Goal: Transaction & Acquisition: Purchase product/service

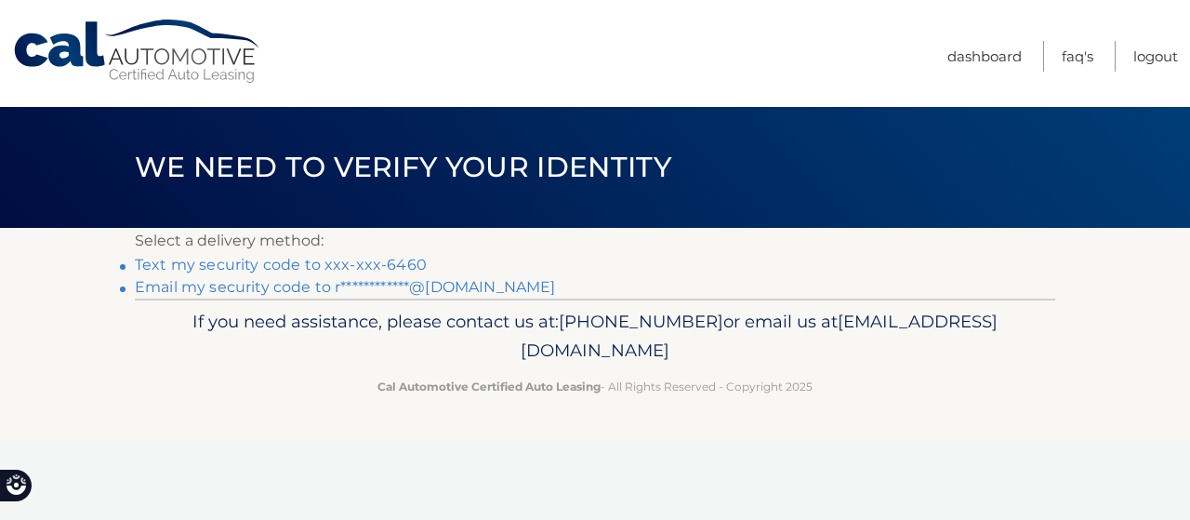
click at [327, 265] on link "Text my security code to xxx-xxx-6460" at bounding box center [281, 265] width 292 height 18
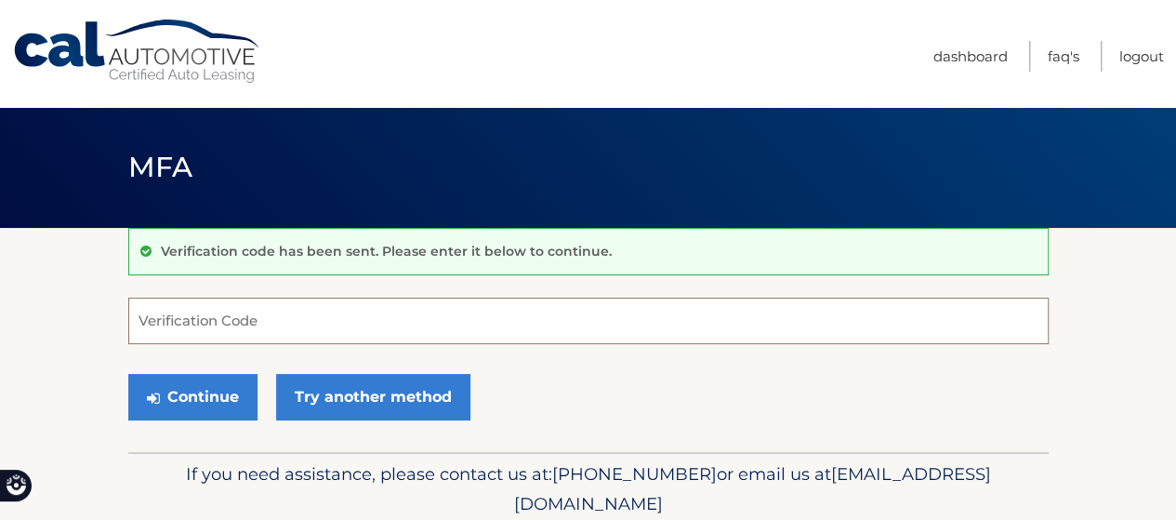
click at [283, 325] on input "Verification Code" at bounding box center [588, 321] width 921 height 46
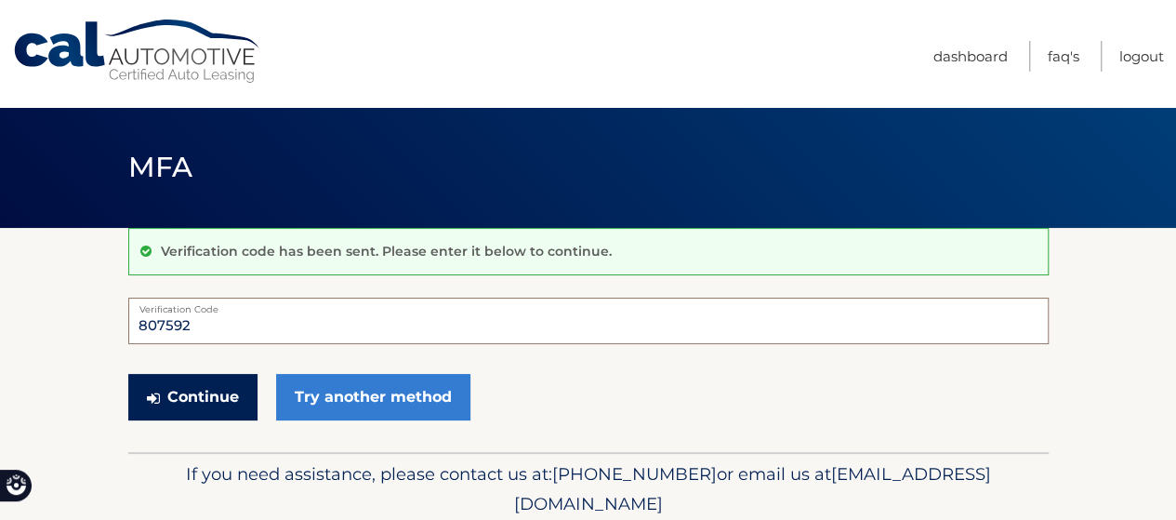
type input "807592"
click at [169, 385] on button "Continue" at bounding box center [192, 397] width 129 height 46
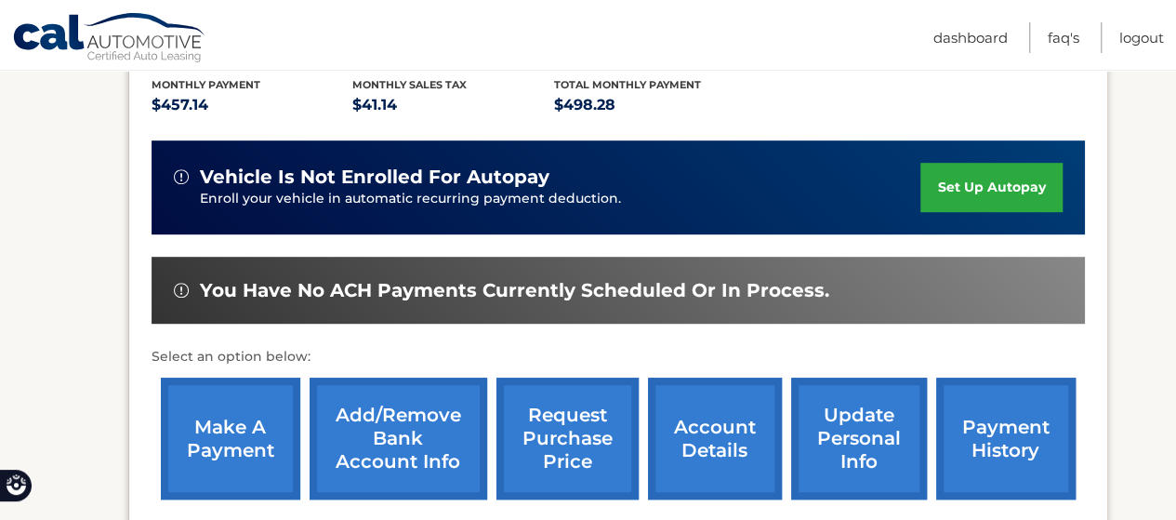
scroll to position [465, 0]
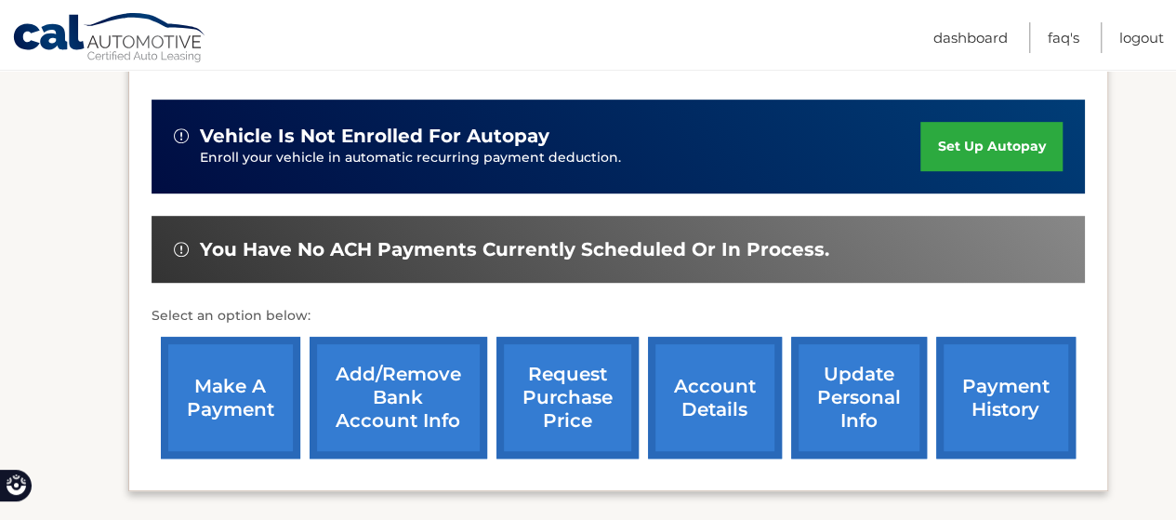
click at [226, 387] on link "make a payment" at bounding box center [230, 398] width 139 height 122
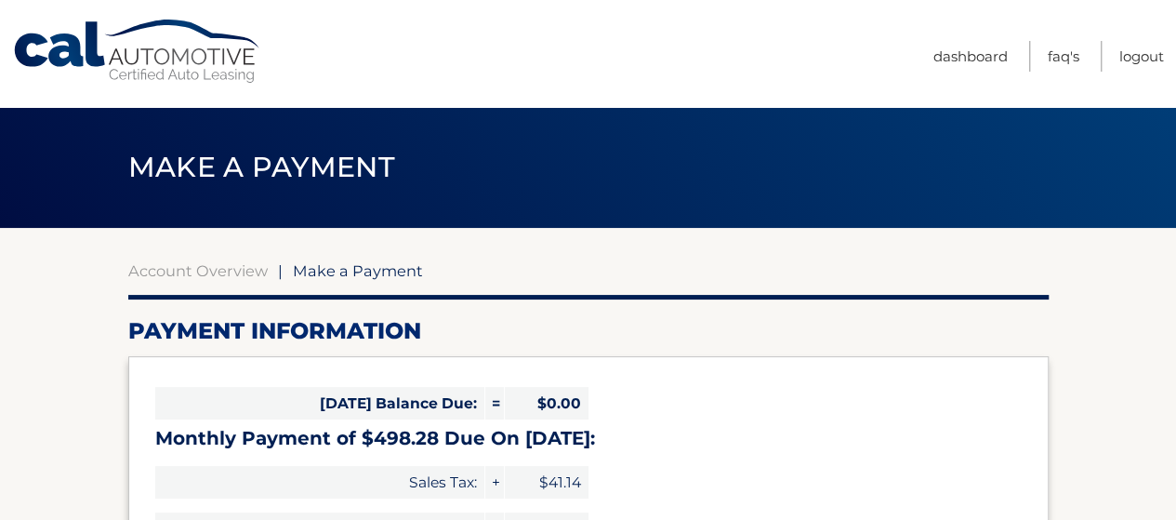
select select "YzM2NmNhNDItNmQwMy00OWFjLWIwY2ItZWMxZDMxNDM2YzMz"
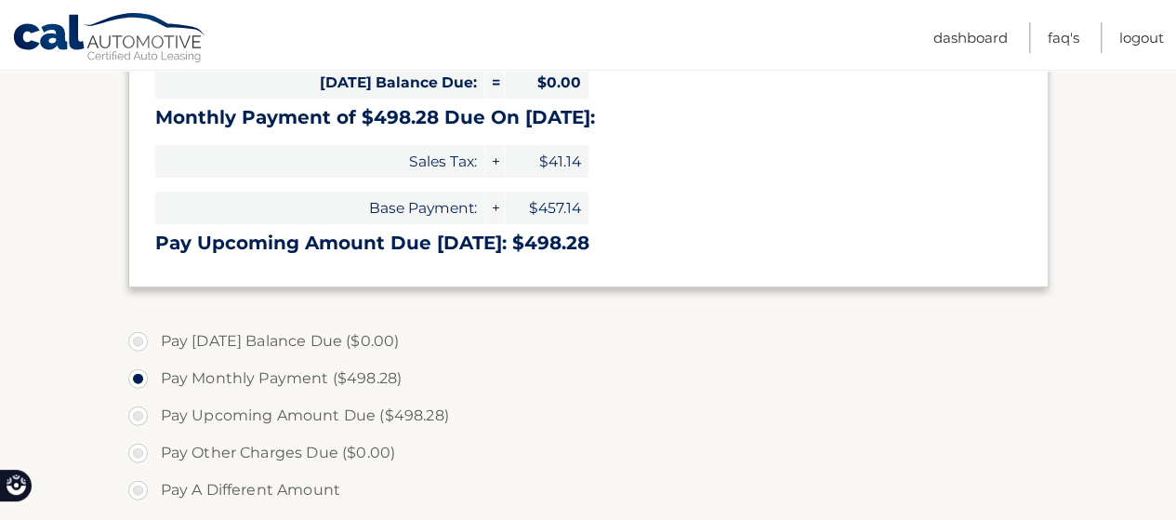
scroll to position [465, 0]
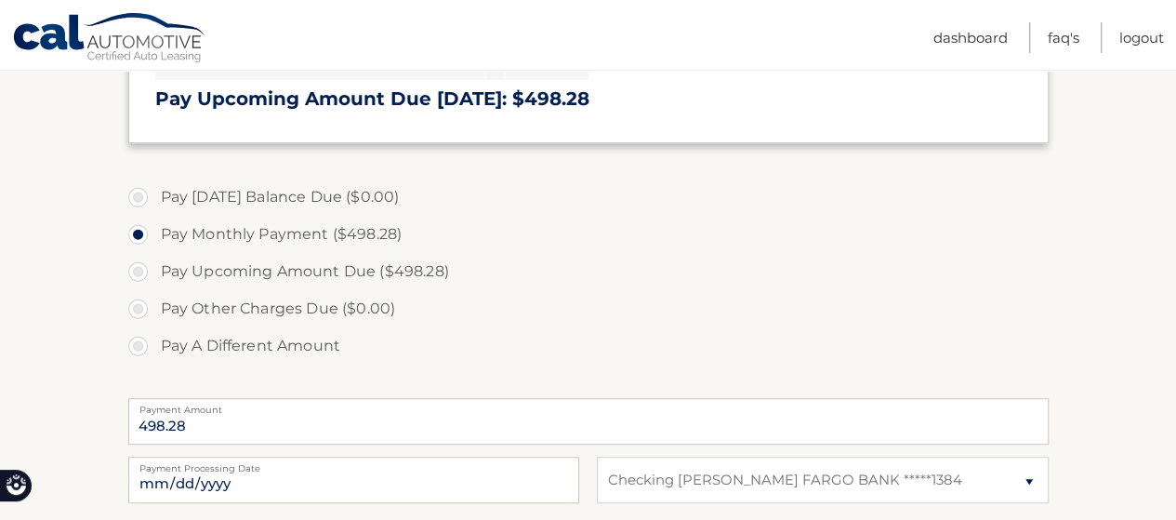
click at [227, 202] on label "Pay Today's Balance Due ($0.00)" at bounding box center [588, 197] width 921 height 37
click at [218, 232] on label "Pay Monthly Payment ($498.28)" at bounding box center [588, 234] width 921 height 37
click at [154, 232] on input "Pay Monthly Payment ($498.28)" at bounding box center [145, 231] width 19 height 30
click at [195, 272] on label "Pay Upcoming Amount Due ($498.28)" at bounding box center [588, 271] width 921 height 37
click at [154, 272] on input "Pay Upcoming Amount Due ($498.28)" at bounding box center [145, 268] width 19 height 30
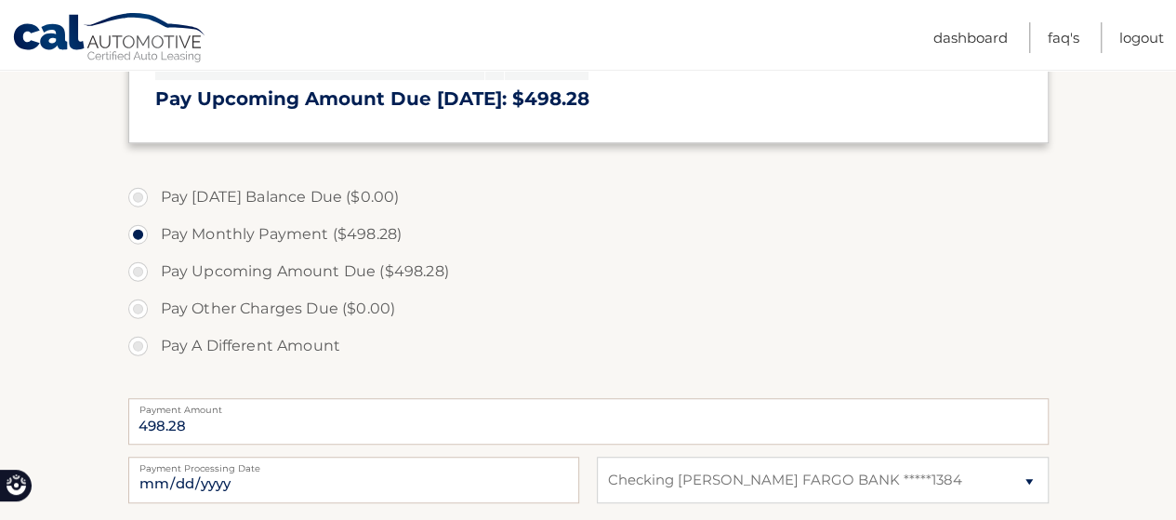
radio input "true"
click at [221, 239] on label "Pay Monthly Payment ($498.28)" at bounding box center [588, 234] width 921 height 37
click at [154, 239] on input "Pay Monthly Payment ($498.28)" at bounding box center [145, 231] width 19 height 30
radio input "true"
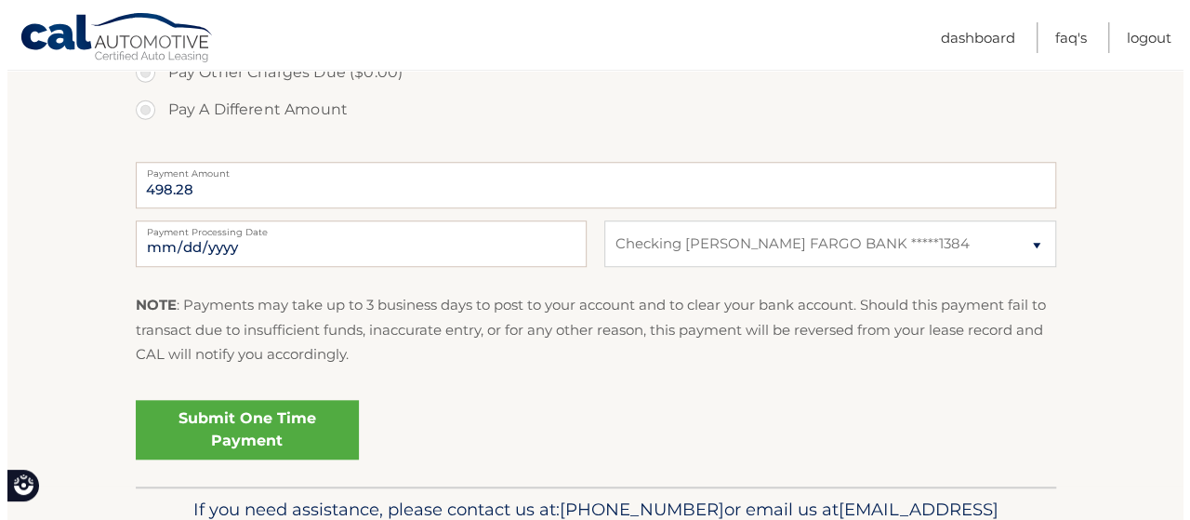
scroll to position [744, 0]
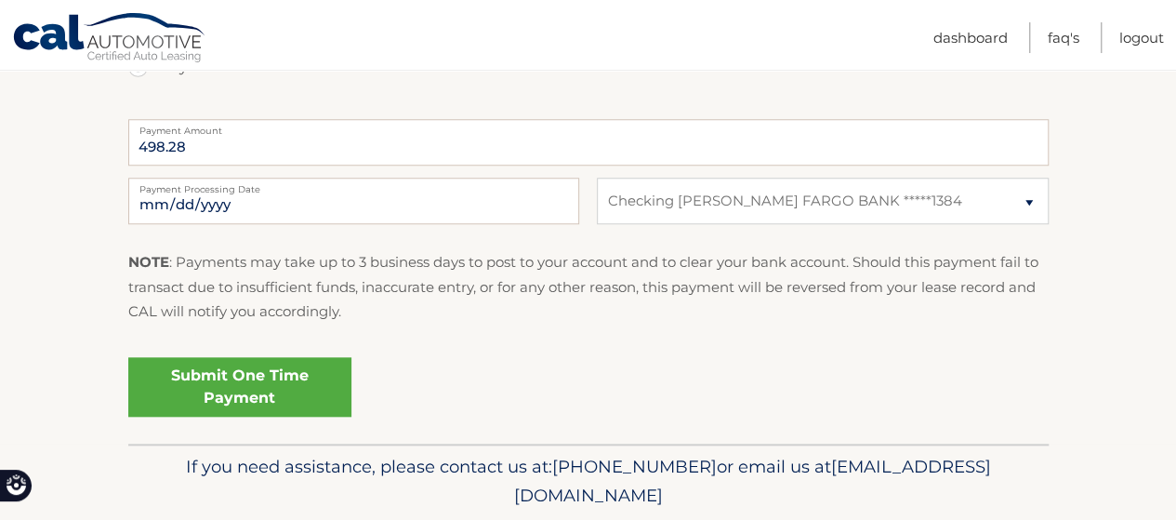
click at [257, 391] on link "Submit One Time Payment" at bounding box center [239, 387] width 223 height 60
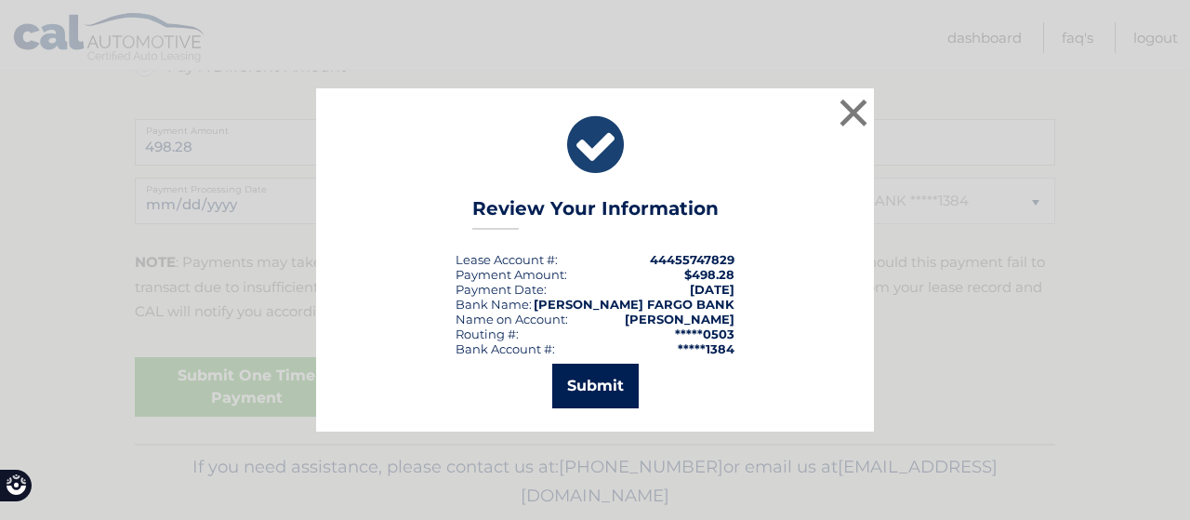
click at [612, 380] on button "Submit" at bounding box center [595, 386] width 86 height 45
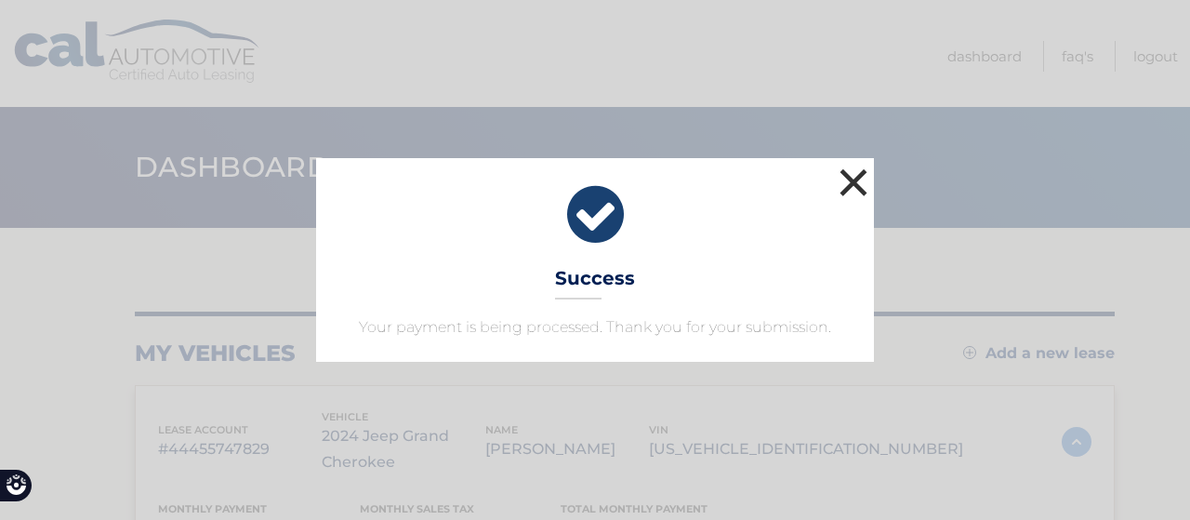
click at [866, 177] on button "×" at bounding box center [853, 182] width 37 height 37
